Goal: Navigation & Orientation: Go to known website

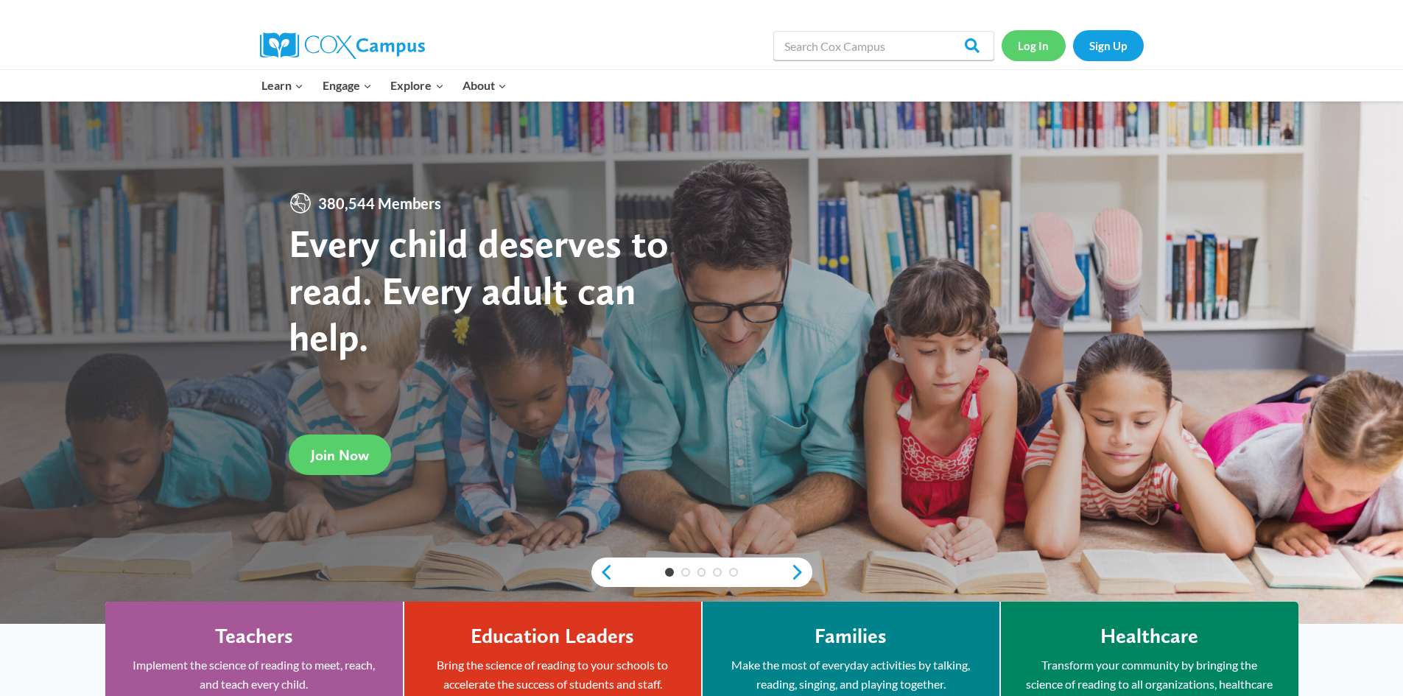
click at [1037, 49] on link "Log In" at bounding box center [1034, 45] width 64 height 30
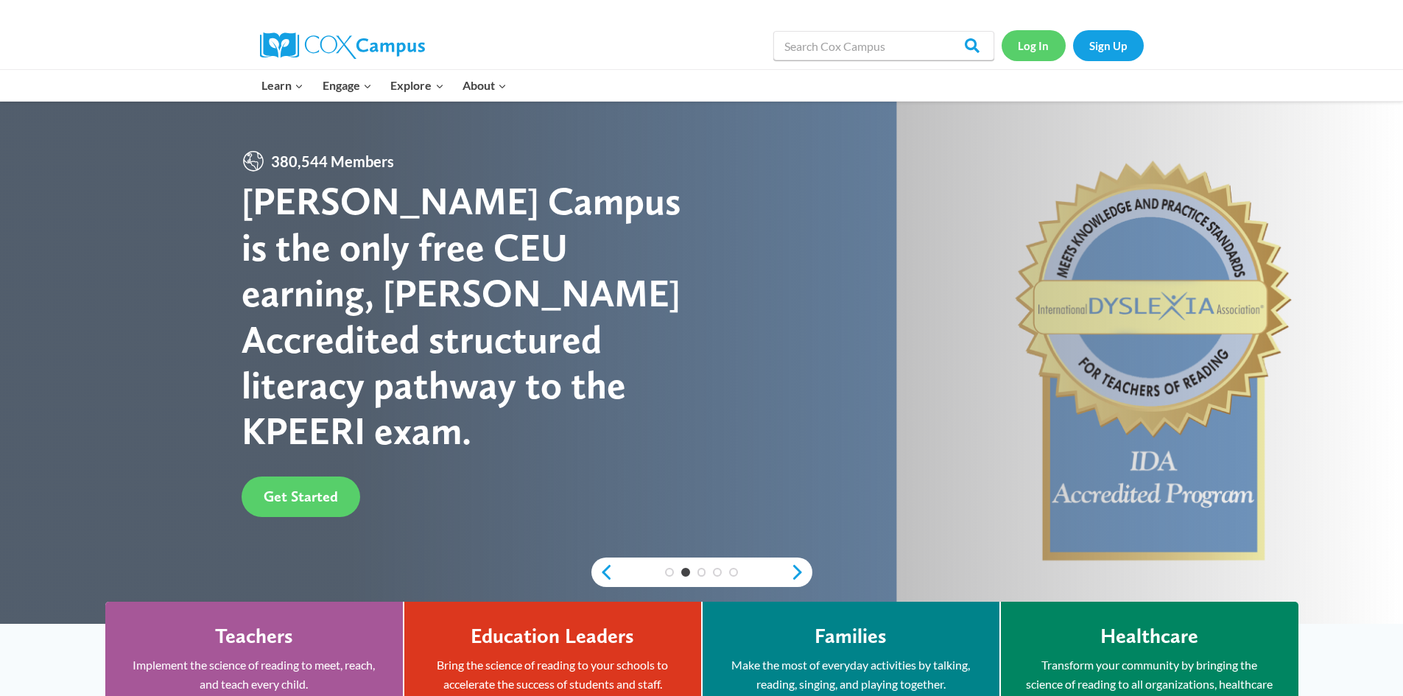
click at [1040, 46] on link "Log In" at bounding box center [1034, 45] width 64 height 30
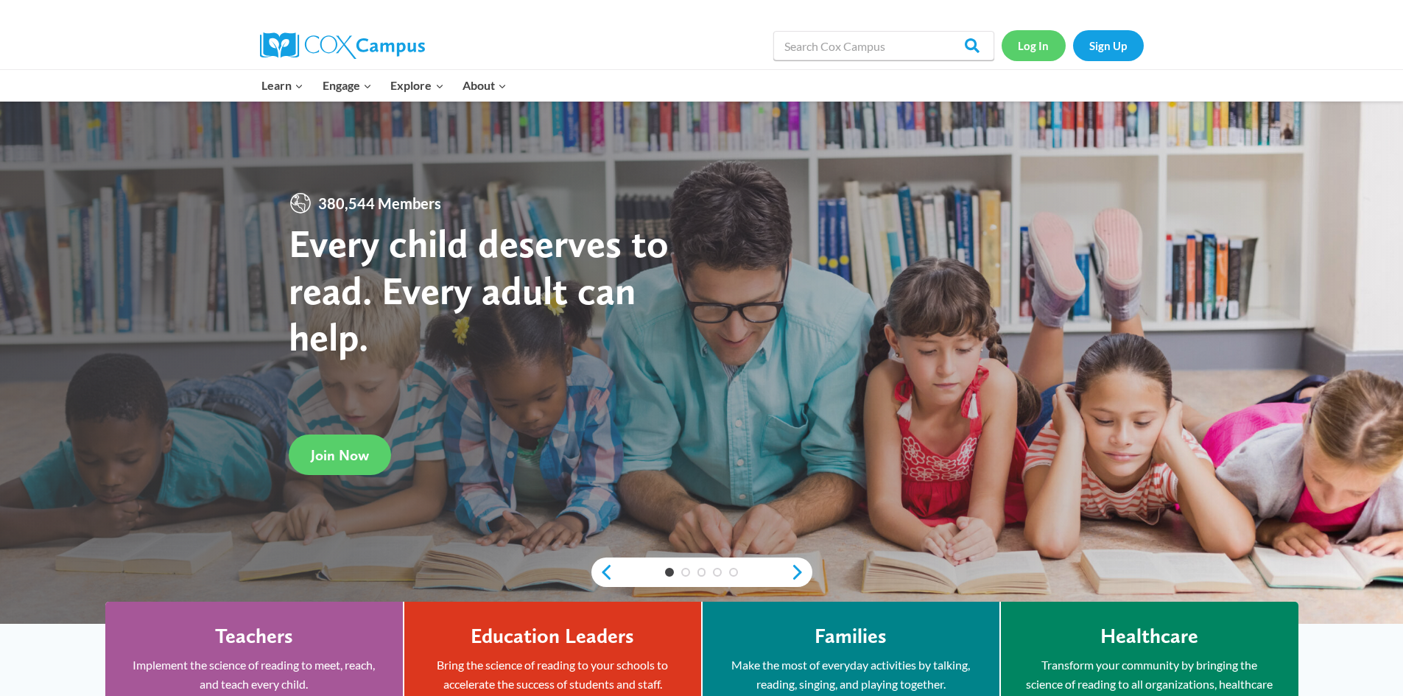
click at [1042, 47] on link "Log In" at bounding box center [1034, 45] width 64 height 30
